Goal: Task Accomplishment & Management: Manage account settings

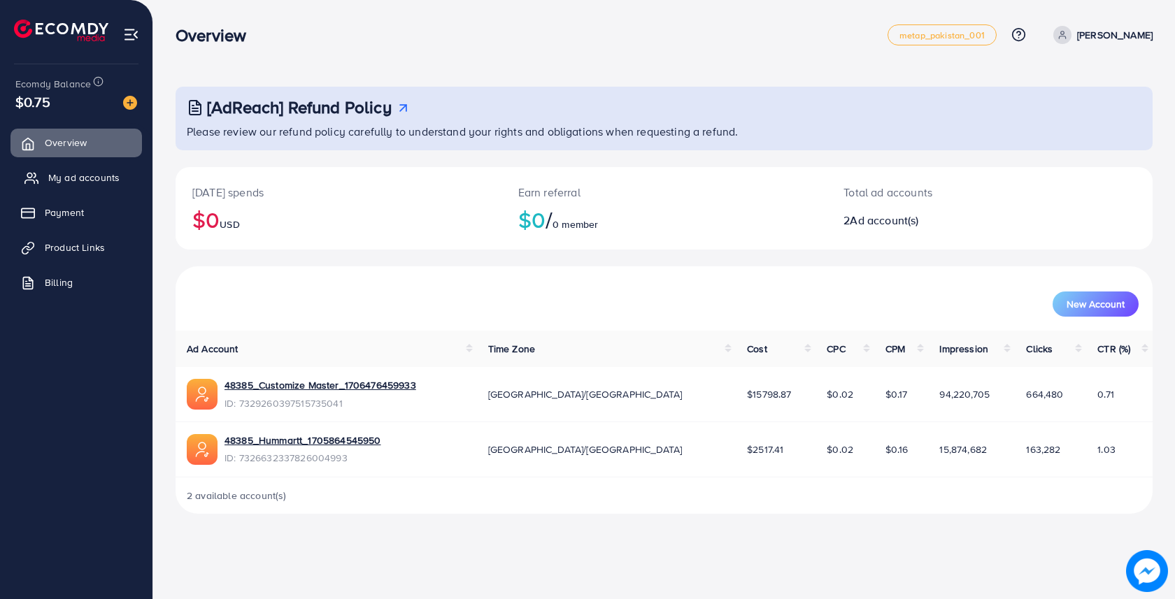
click at [88, 178] on span "My ad accounts" at bounding box center [83, 178] width 71 height 14
click at [84, 188] on link "My ad accounts" at bounding box center [75, 178] width 131 height 28
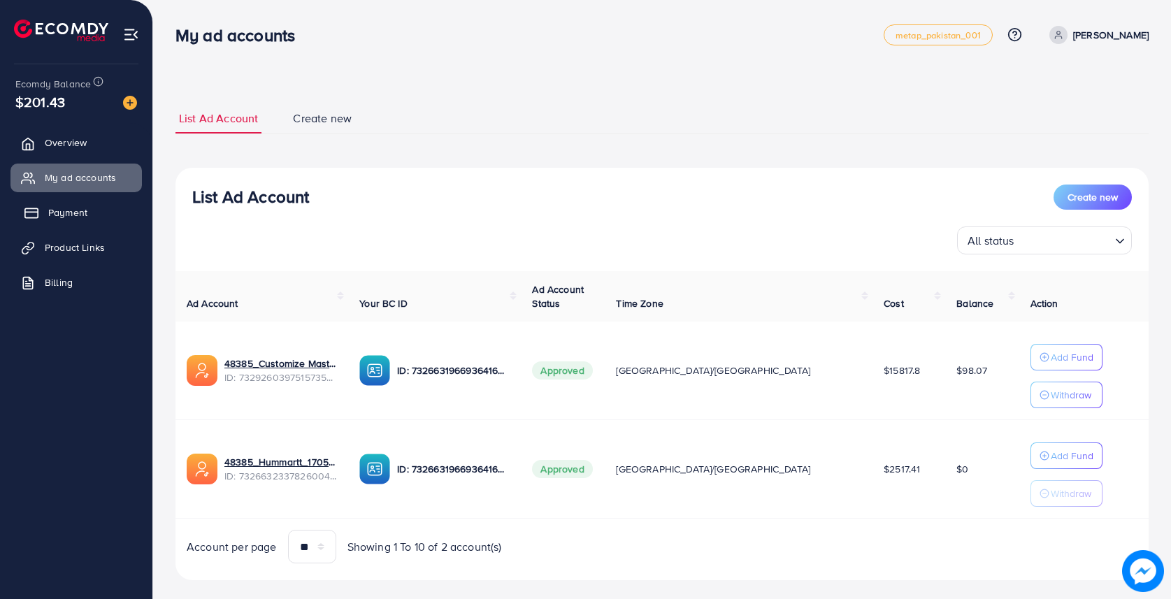
click at [66, 222] on link "Payment" at bounding box center [75, 213] width 131 height 28
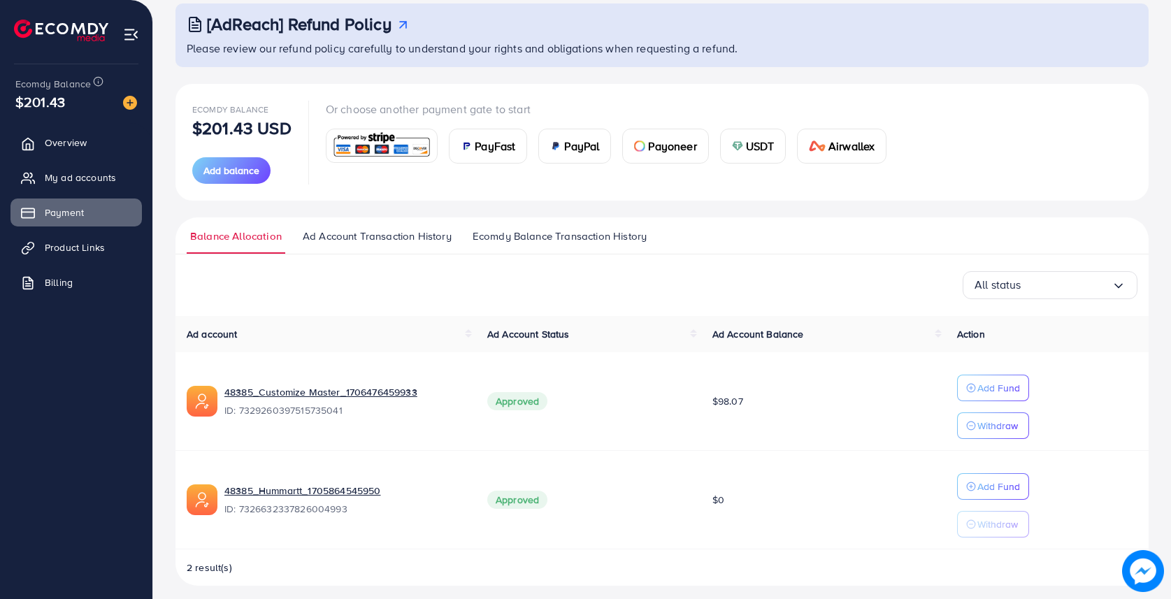
scroll to position [92, 0]
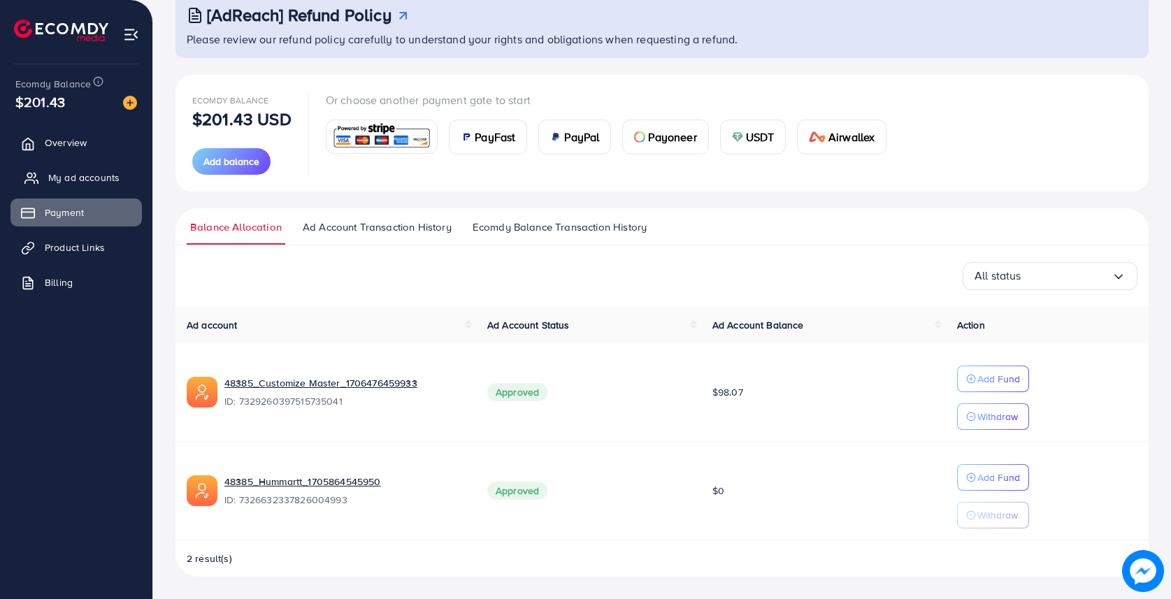
click at [78, 174] on span "My ad accounts" at bounding box center [83, 178] width 71 height 14
